Goal: Transaction & Acquisition: Purchase product/service

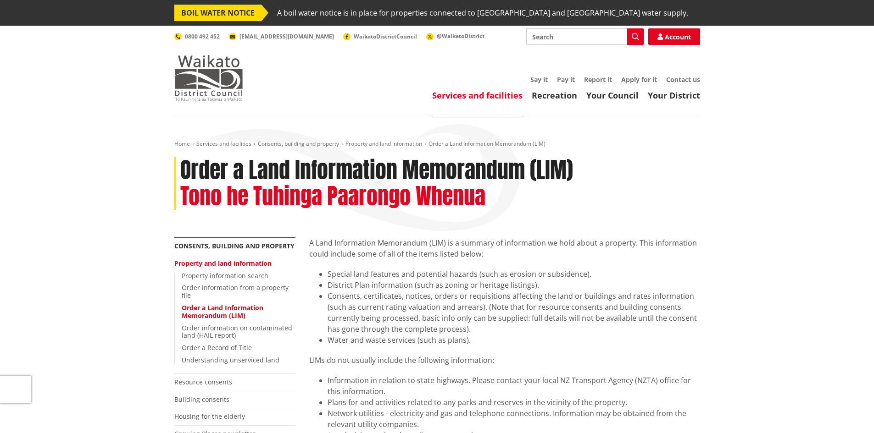
drag, startPoint x: 0, startPoint y: 0, endPoint x: 211, endPoint y: 74, distance: 223.5
click at [211, 74] on img at bounding box center [208, 78] width 69 height 46
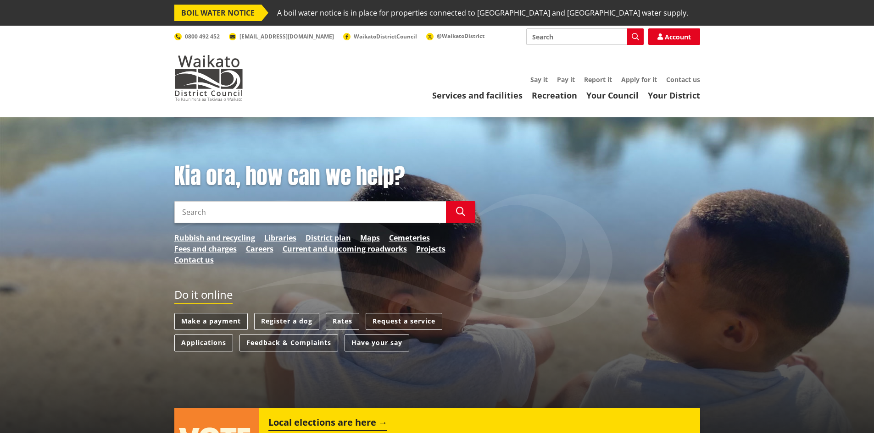
click at [211, 316] on link "Make a payment" at bounding box center [210, 321] width 73 height 17
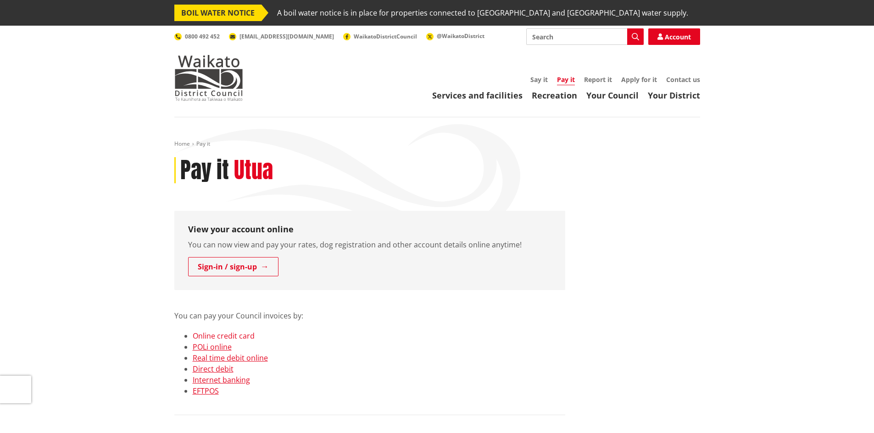
click at [221, 335] on link "Online credit card" at bounding box center [224, 336] width 62 height 10
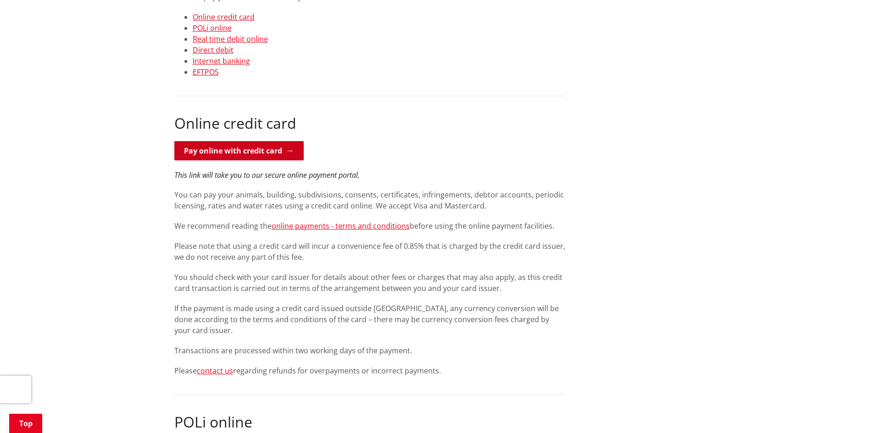
scroll to position [296, 0]
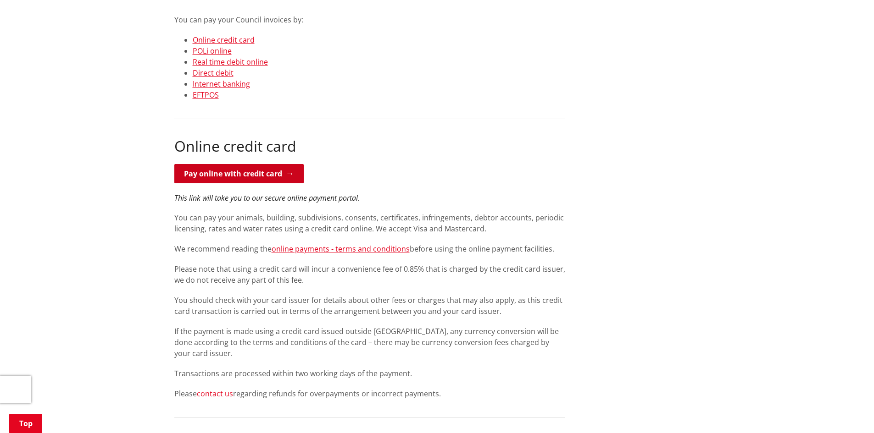
click at [238, 181] on link "Pay online with credit card" at bounding box center [238, 173] width 129 height 19
